Goal: Task Accomplishment & Management: Manage account settings

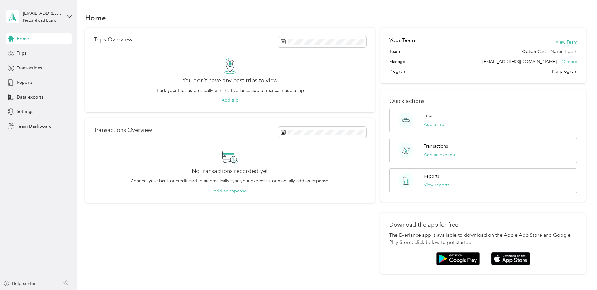
click at [68, 14] on div "[EMAIL_ADDRESS][DOMAIN_NAME] Personal dashboard" at bounding box center [39, 17] width 66 height 22
click at [46, 80] on div "Log out" at bounding box center [71, 77] width 123 height 11
